Goal: Task Accomplishment & Management: Complete application form

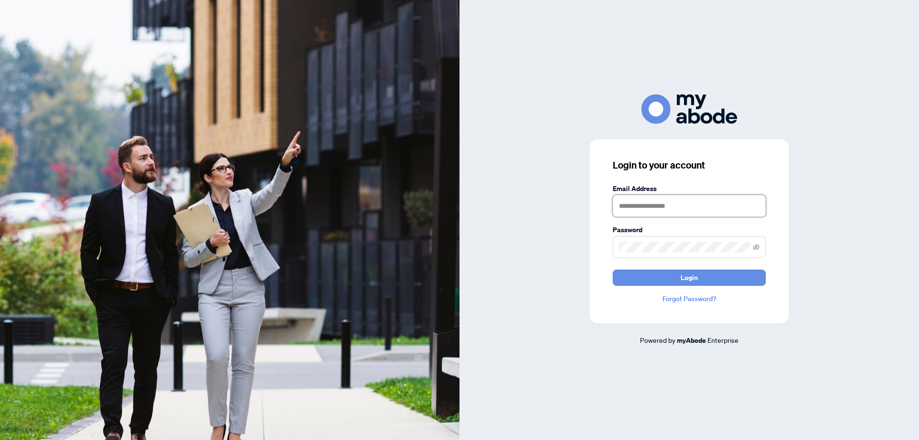
click at [677, 208] on input "text" at bounding box center [689, 206] width 153 height 22
click at [677, 208] on input "********" at bounding box center [689, 206] width 153 height 22
type input "**********"
click at [613, 270] on button "Login" at bounding box center [689, 278] width 153 height 16
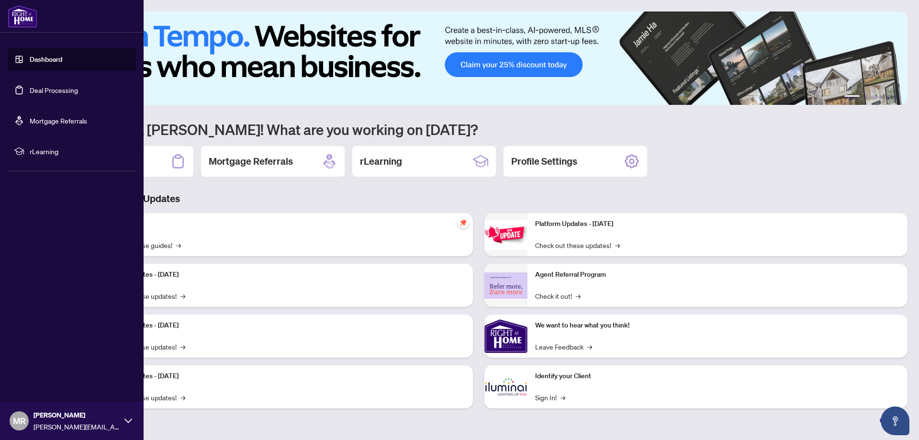
click at [30, 90] on link "Deal Processing" at bounding box center [54, 90] width 48 height 9
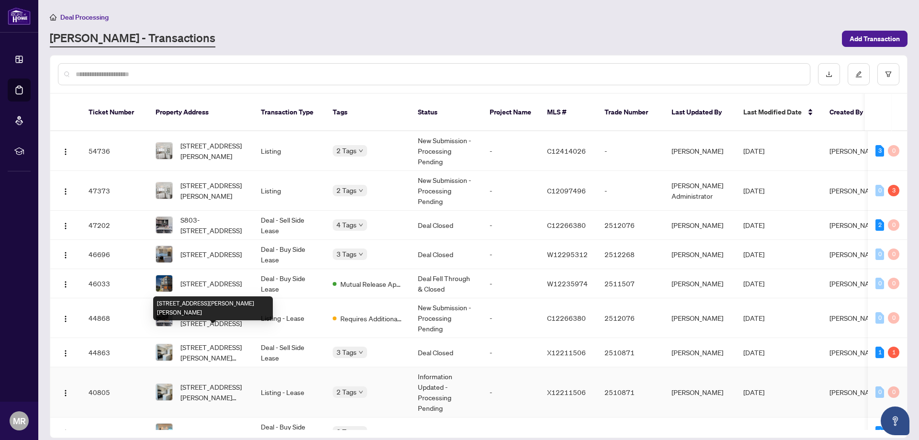
scroll to position [16, 0]
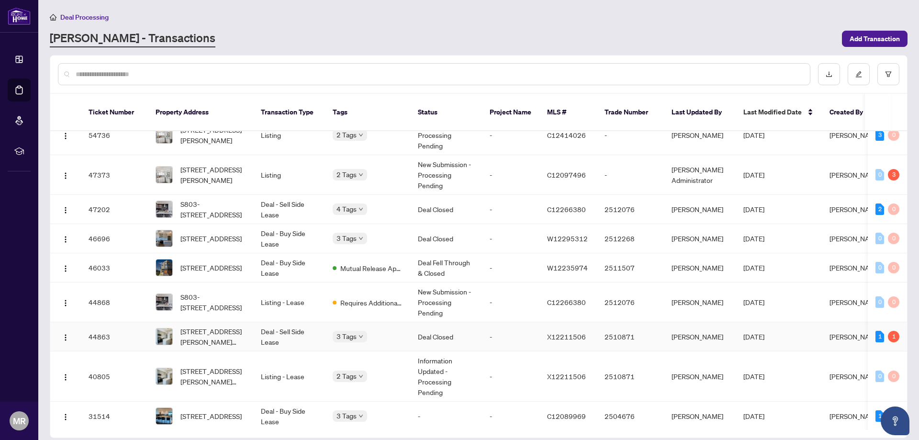
click at [876, 331] on div "1" at bounding box center [880, 336] width 9 height 11
click at [264, 322] on td "Deal - Sell Side Lease" at bounding box center [289, 336] width 72 height 29
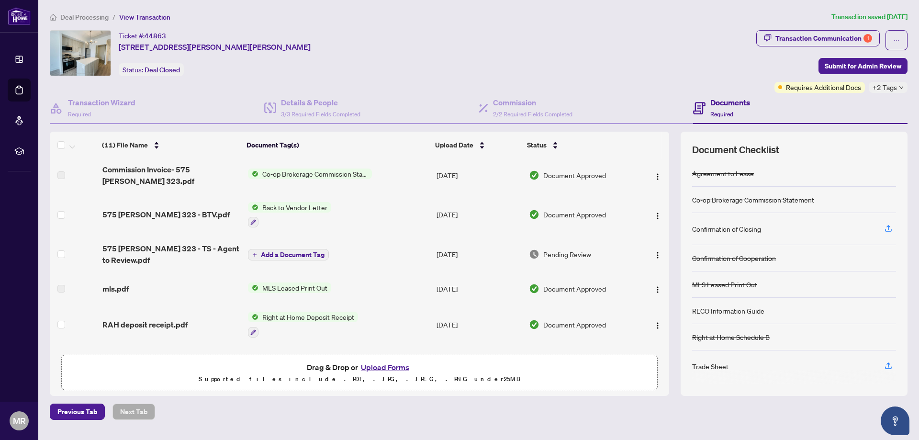
scroll to position [50, 0]
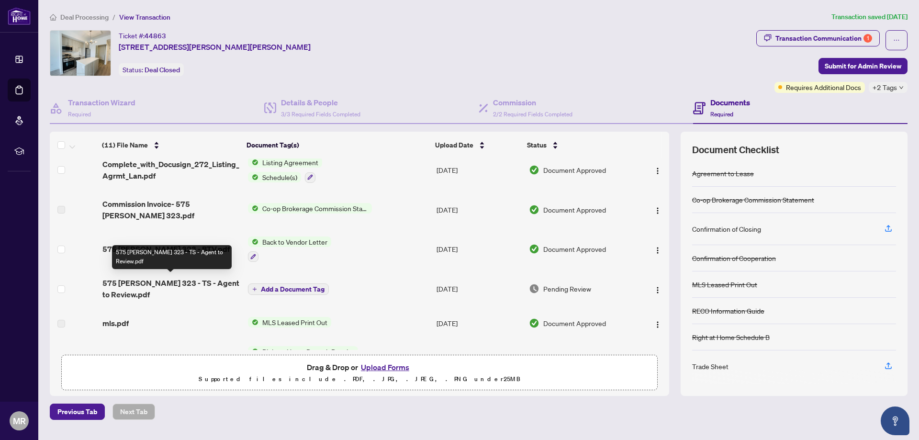
click at [175, 283] on span "575 [PERSON_NAME] 323 - TS - Agent to Review.pdf" at bounding box center [171, 288] width 138 height 23
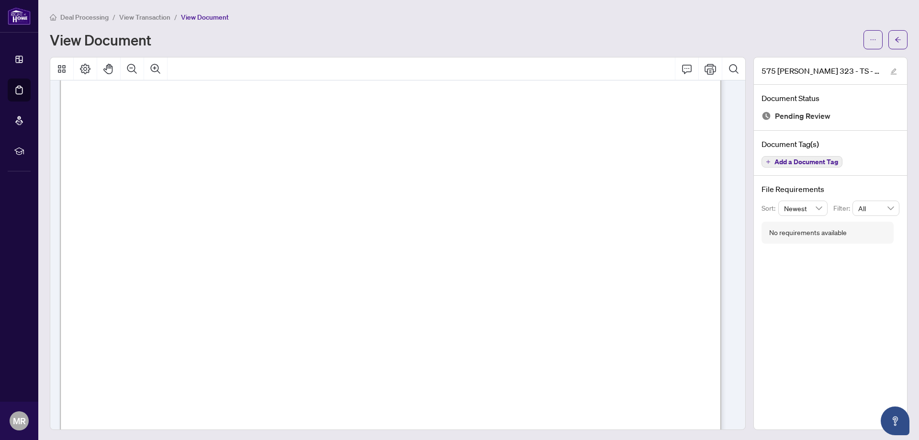
scroll to position [64, 0]
drag, startPoint x: 600, startPoint y: 180, endPoint x: 609, endPoint y: 169, distance: 14.6
click at [705, 66] on icon "Print" at bounding box center [710, 69] width 11 height 11
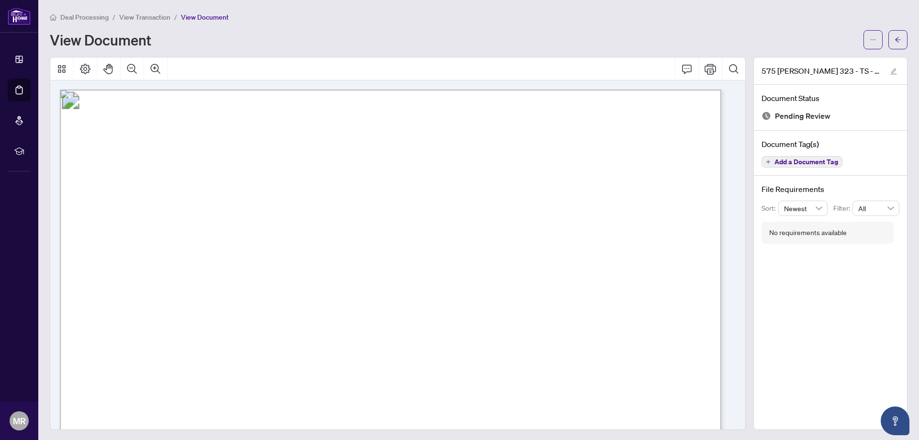
scroll to position [0, 0]
drag, startPoint x: 149, startPoint y: 17, endPoint x: 21, endPoint y: 66, distance: 137.3
click at [149, 17] on span "View Transaction" at bounding box center [144, 17] width 51 height 9
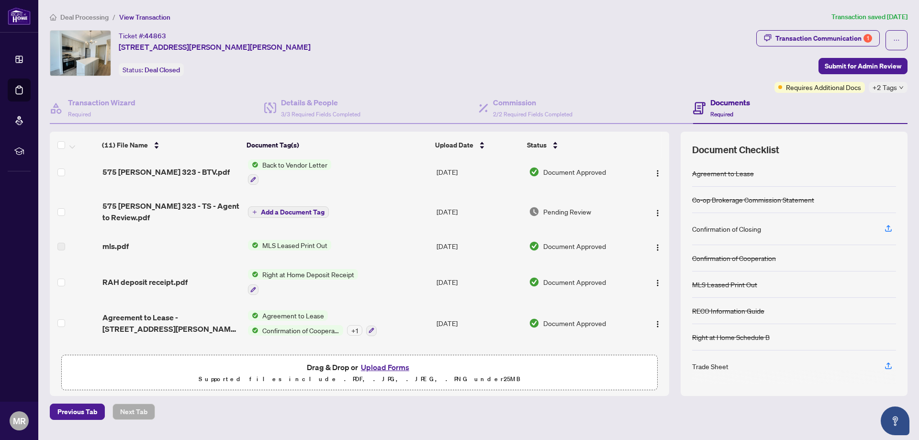
scroll to position [98, 0]
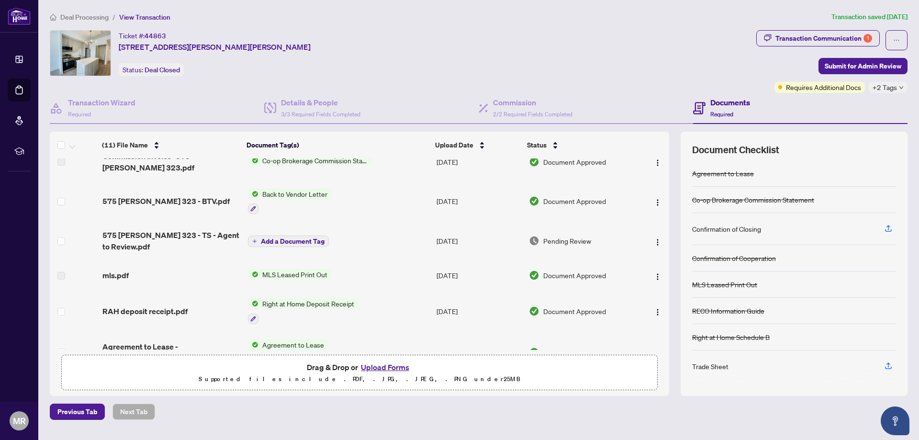
click at [279, 238] on span "Add a Document Tag" at bounding box center [293, 241] width 64 height 7
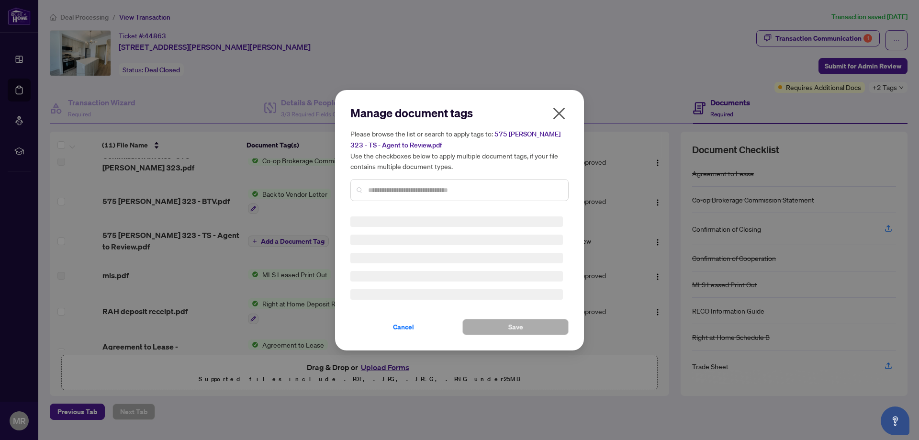
click at [563, 111] on icon "close" at bounding box center [559, 113] width 15 height 15
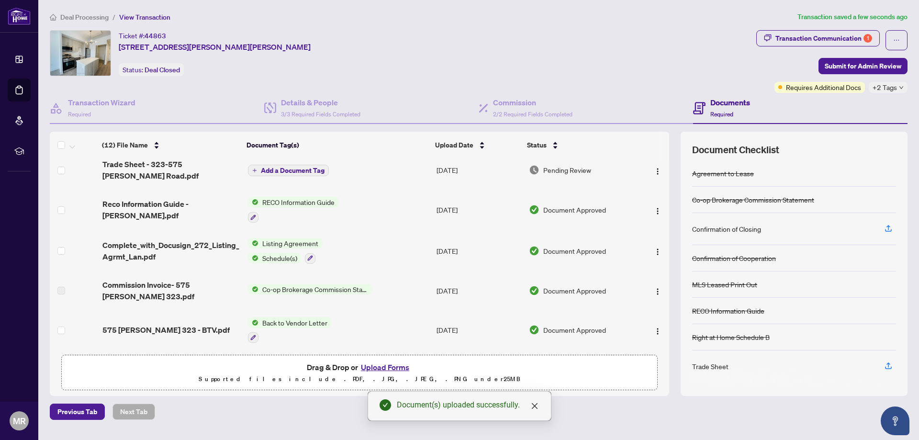
scroll to position [0, 0]
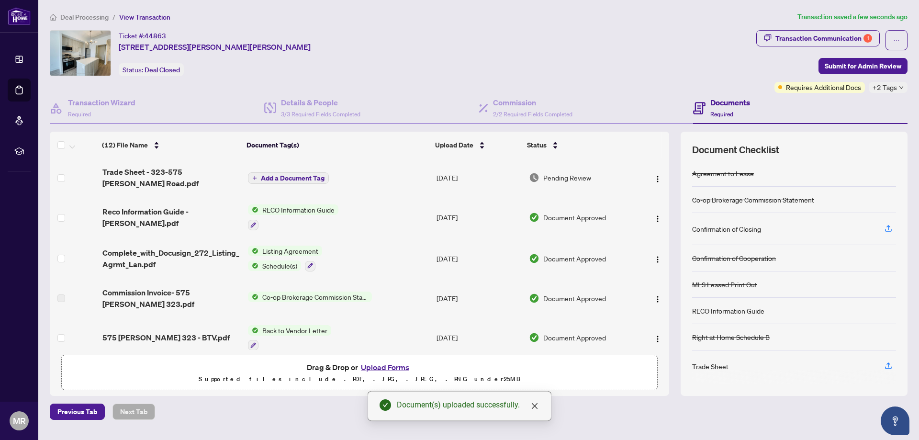
click at [303, 175] on span "Add a Document Tag" at bounding box center [293, 178] width 64 height 7
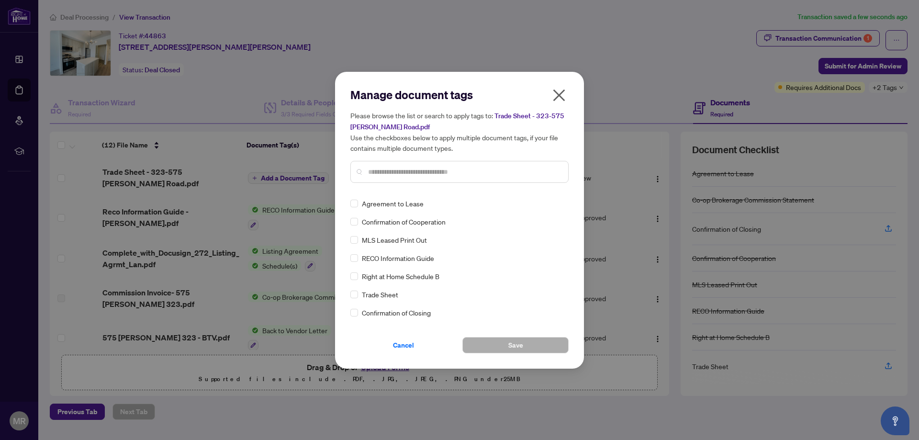
click at [555, 113] on span "Trade Sheet - 323-575 [PERSON_NAME] Road.pdf" at bounding box center [457, 122] width 214 height 20
click at [514, 342] on span "Save" at bounding box center [515, 345] width 15 height 15
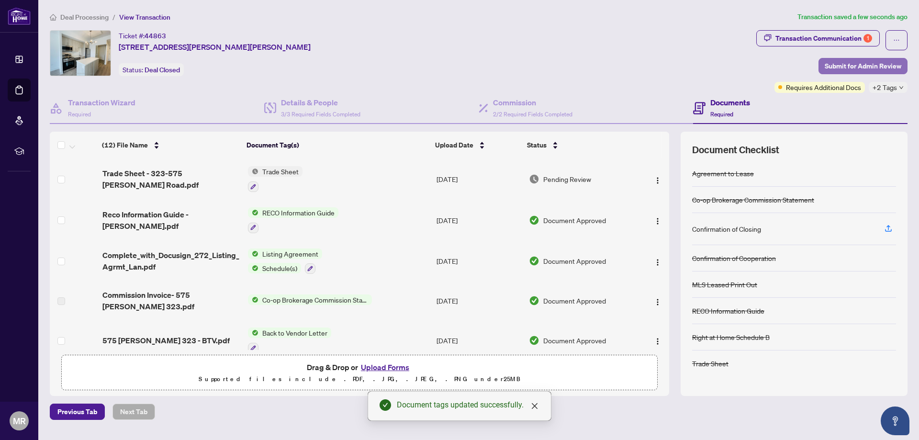
click at [855, 64] on span "Submit for Admin Review" at bounding box center [863, 65] width 77 height 15
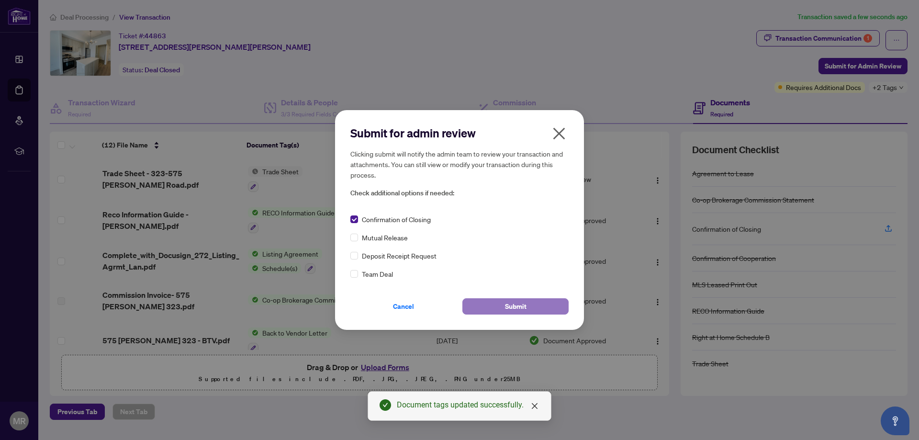
click at [486, 311] on button "Submit" at bounding box center [515, 306] width 106 height 16
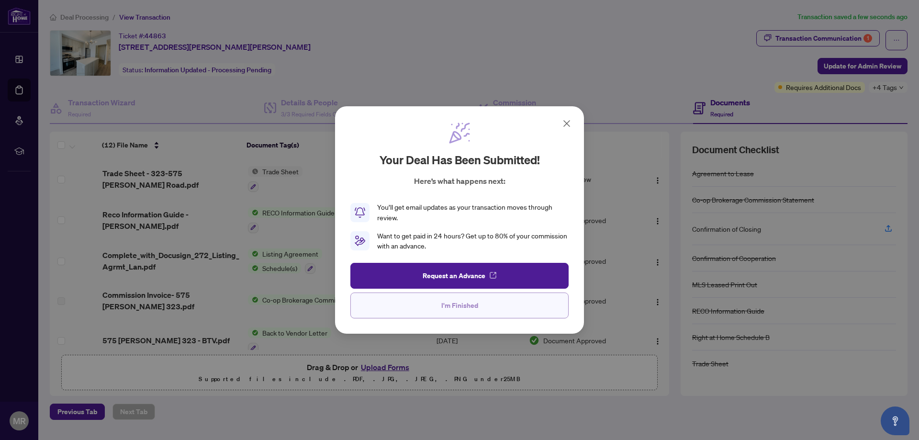
click at [435, 302] on button "I'm Finished" at bounding box center [459, 306] width 218 height 26
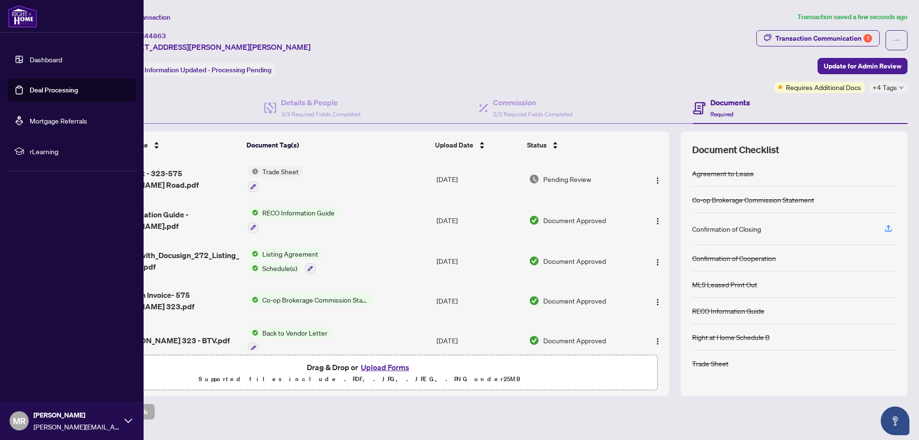
click at [51, 58] on link "Dashboard" at bounding box center [46, 59] width 33 height 9
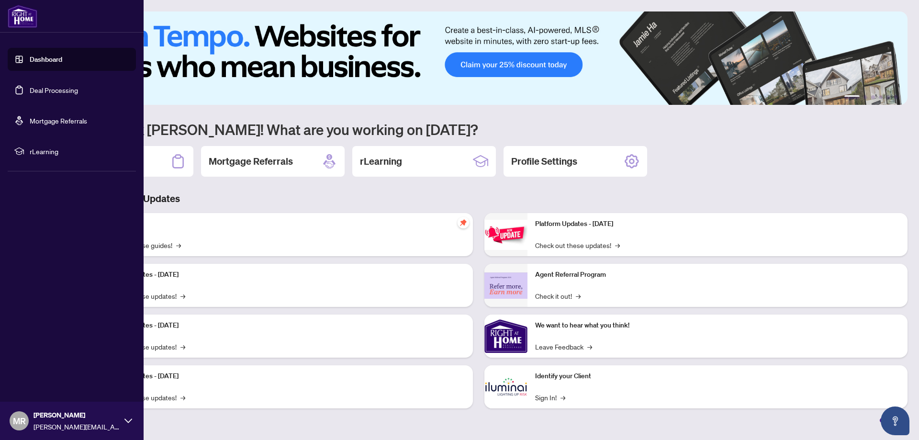
click at [34, 88] on link "Deal Processing" at bounding box center [54, 90] width 48 height 9
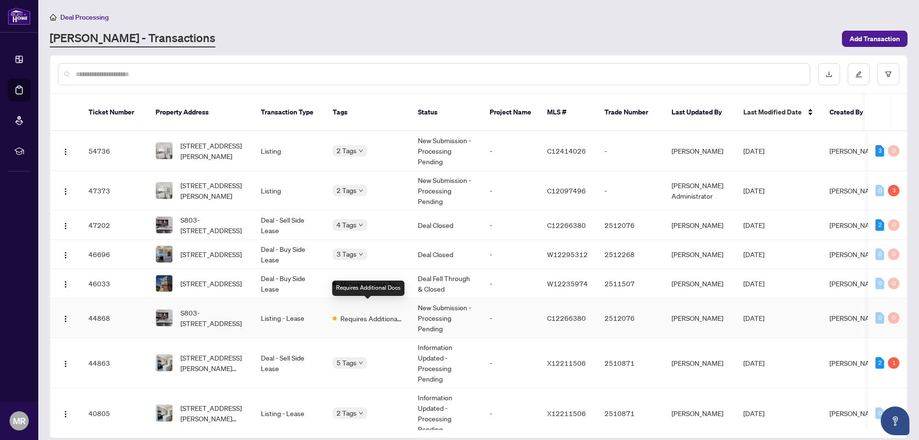
click at [365, 313] on span "Requires Additional Docs" at bounding box center [371, 318] width 62 height 11
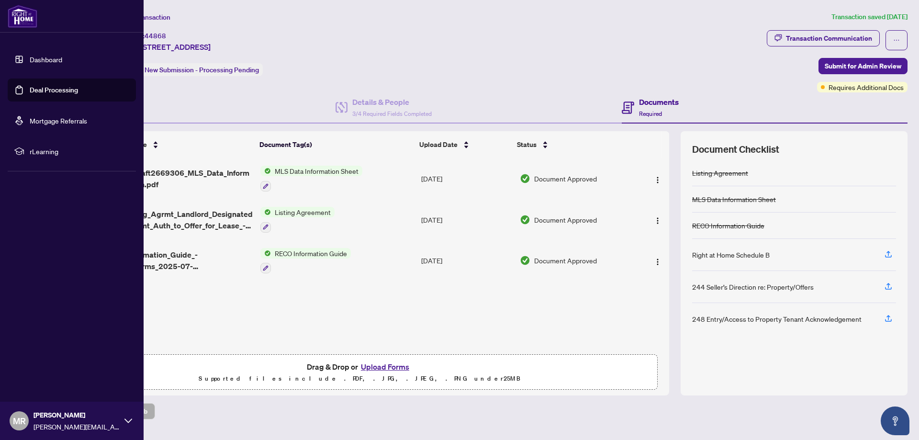
click at [34, 91] on link "Deal Processing" at bounding box center [54, 90] width 48 height 9
